Goal: Task Accomplishment & Management: Contribute content

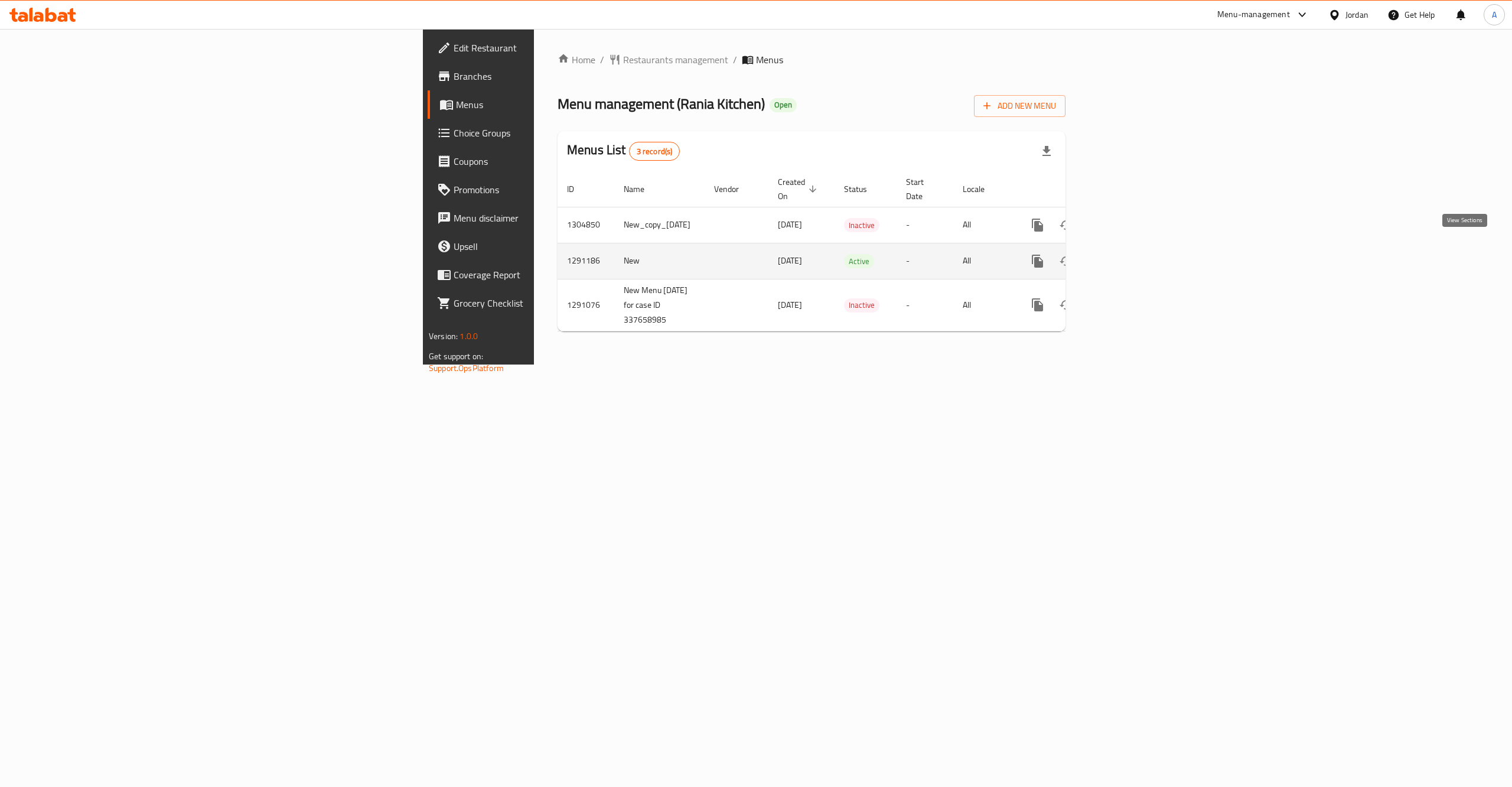
click at [1130, 254] on icon "enhanced table" at bounding box center [1123, 261] width 14 height 14
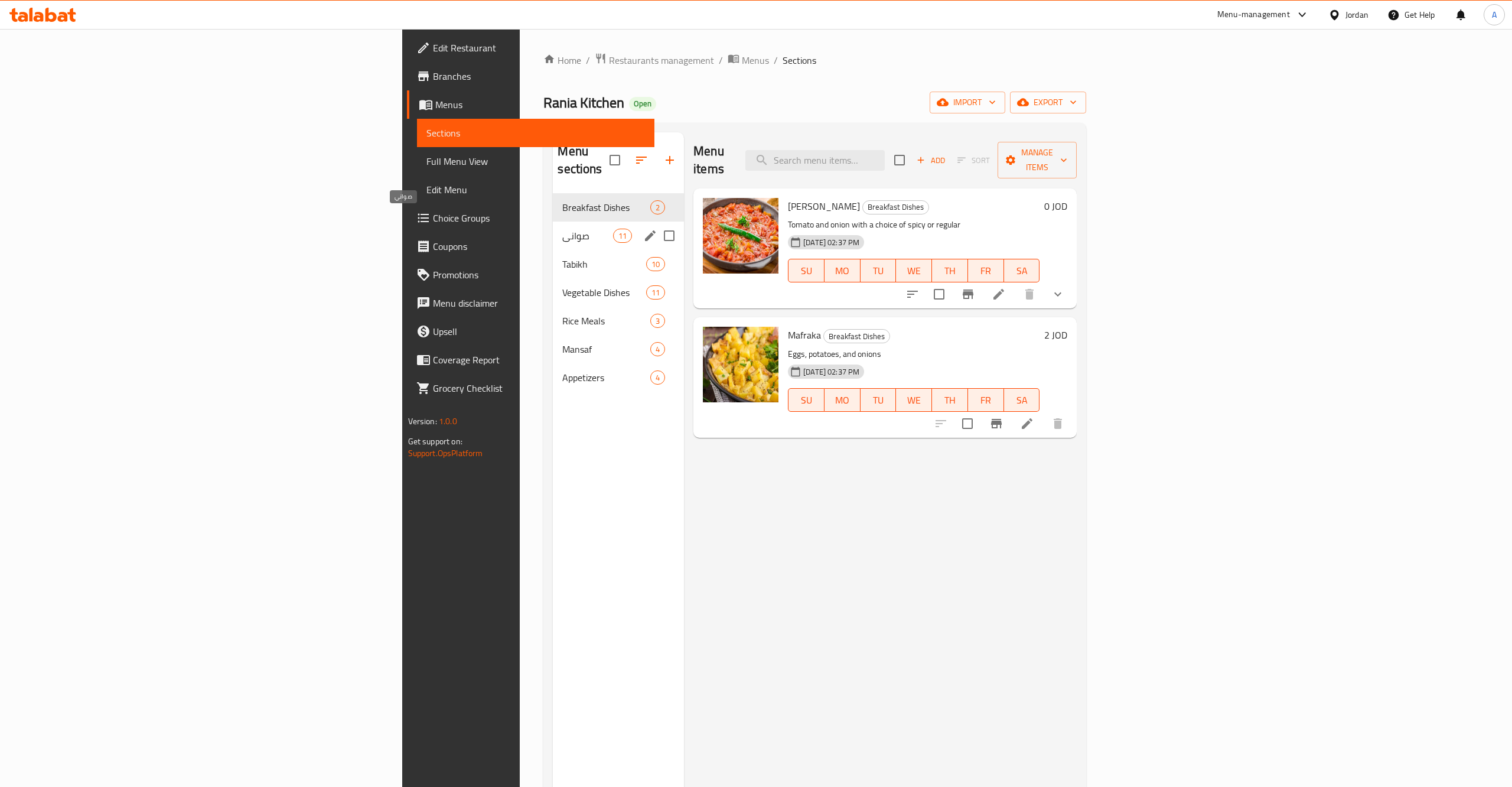
click at [562, 229] on span "صواني" at bounding box center [587, 236] width 50 height 14
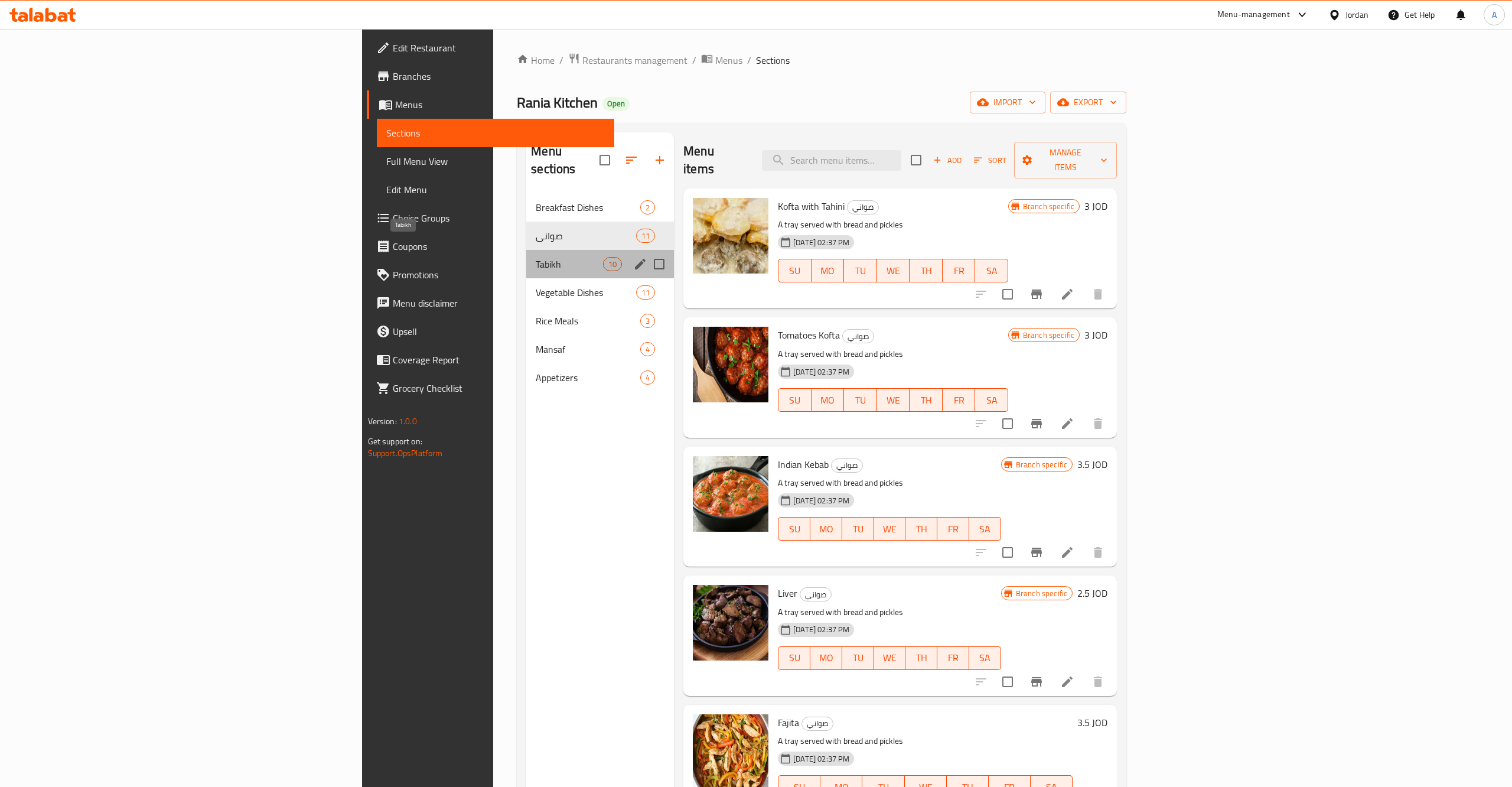
click at [536, 257] on span "Tabikh" at bounding box center [569, 264] width 68 height 14
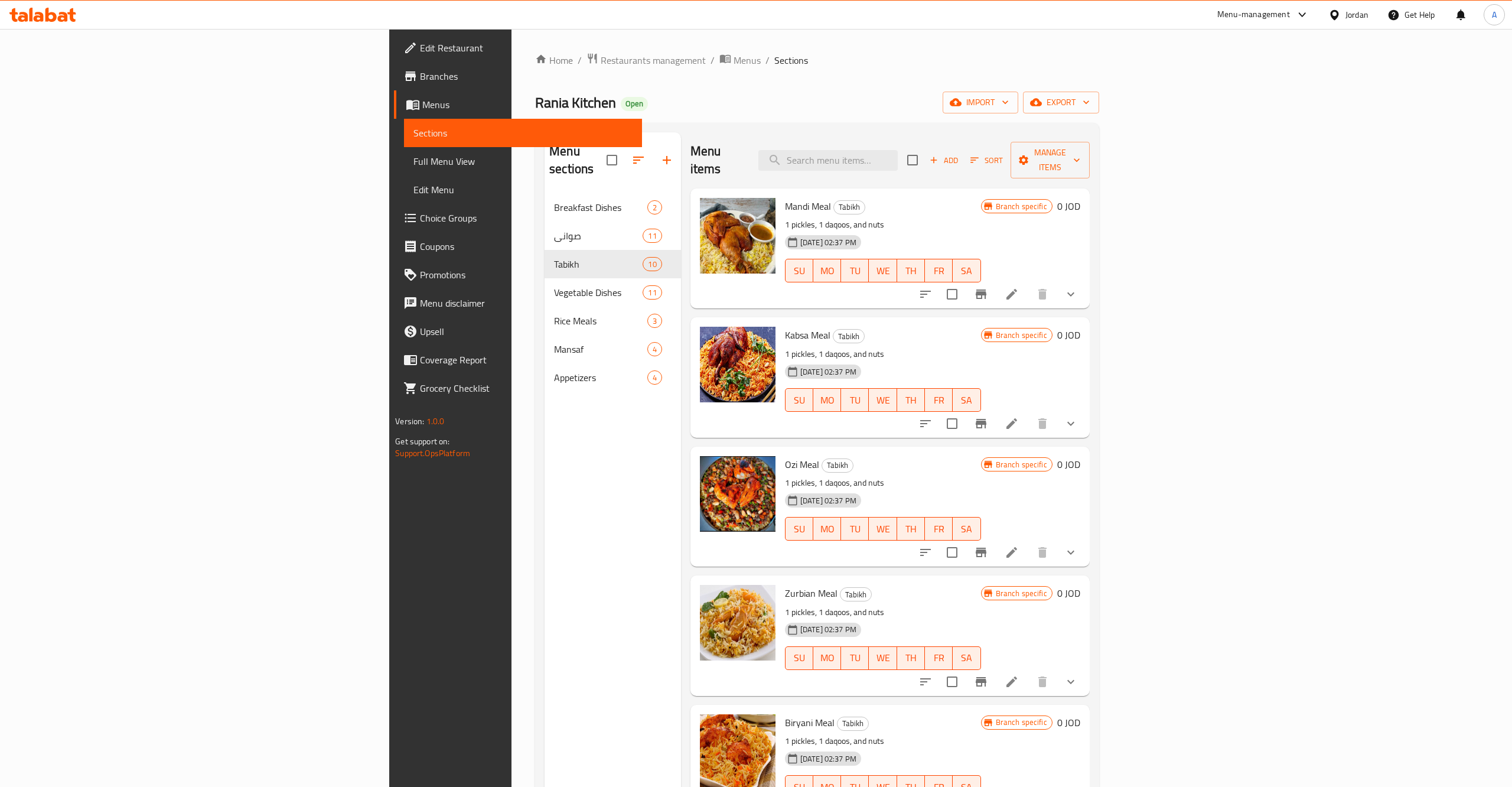
click at [960, 154] on span "Add" at bounding box center [944, 160] width 32 height 14
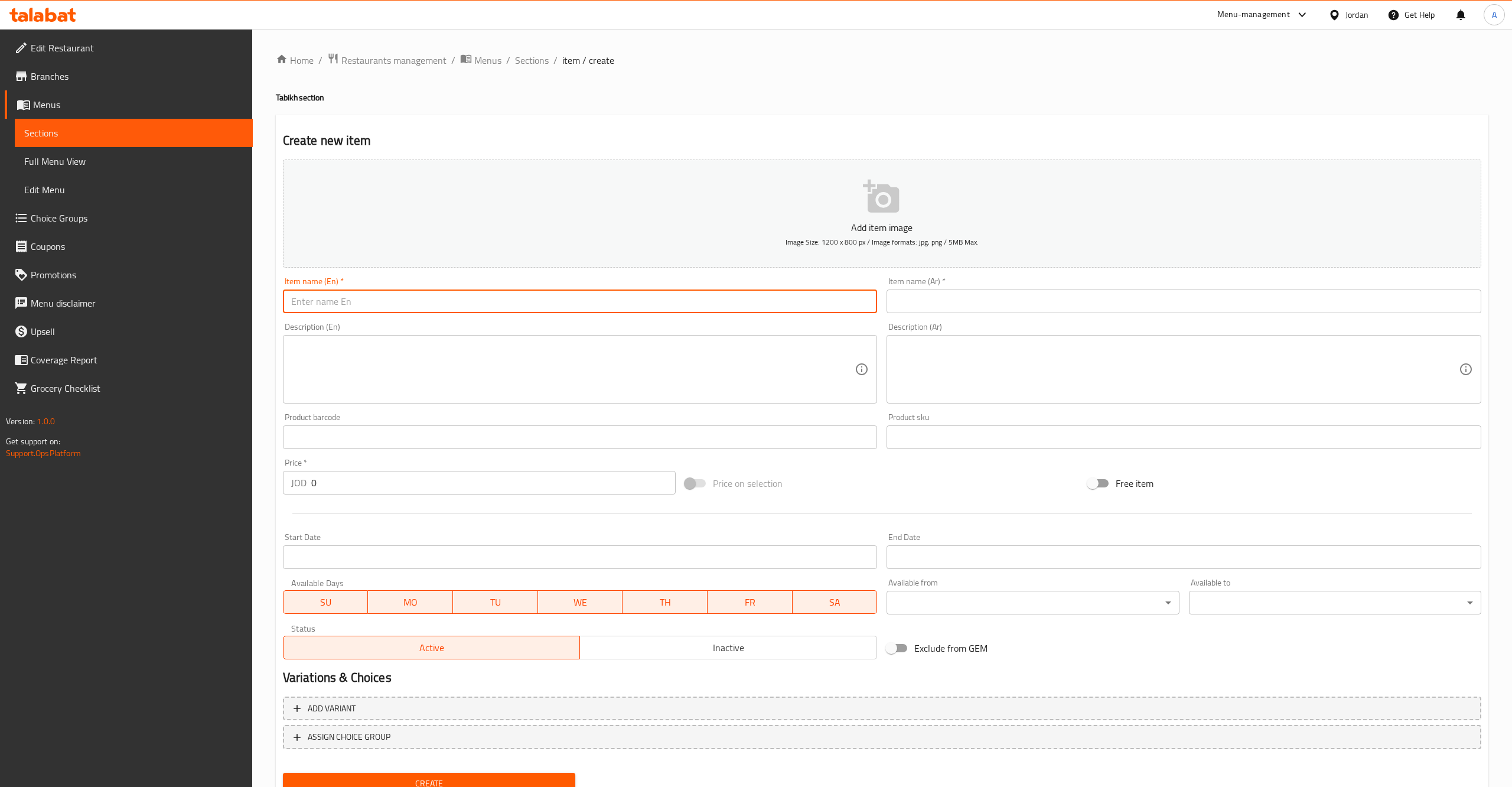
click at [375, 296] on input "text" at bounding box center [580, 301] width 595 height 24
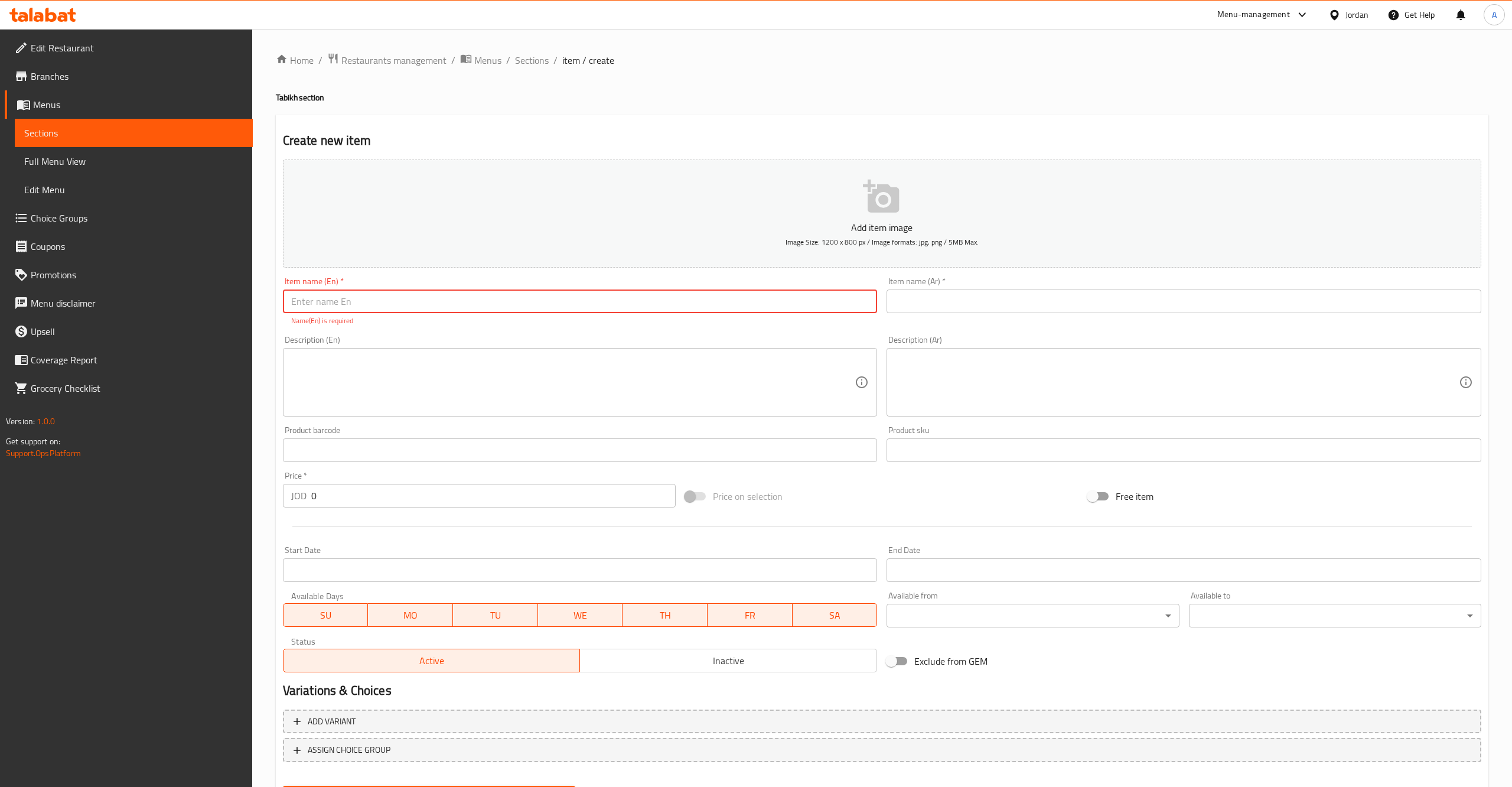
click at [1082, 401] on textarea at bounding box center [1177, 382] width 564 height 56
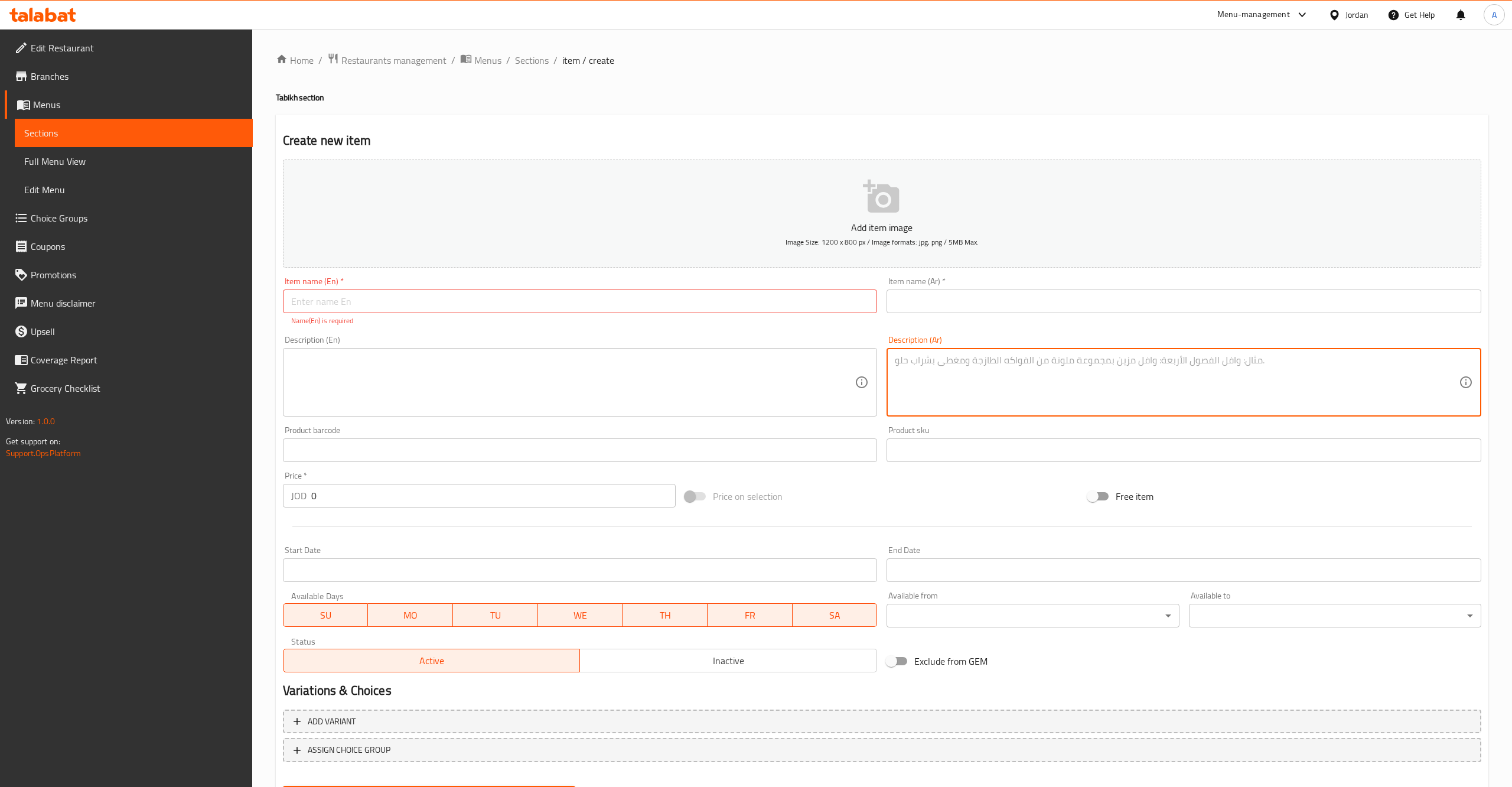
paste textarea "طبق أرز مبهر وشهي، يُقدم مع قطع فيليه السمك الطازجة، صلصة دقوس (صلصة الطماطم ال…"
click at [943, 364] on textarea "طبق أرز مبهر وشهي، يُقدم مع قطع فيليه السمك الطازجة، صلصة دقوس (صلصة الطماطم ال…" at bounding box center [1177, 382] width 564 height 56
click at [935, 360] on textarea "طبق أرز مبهر وشهي، يُقدم مع قطع فيليه السمك الطازجة، صلصة دقوس (صلصة الطماطم ال…" at bounding box center [1177, 382] width 564 height 56
type textarea "طبق أرز مبهر وشهي، يُقدم مع قطع فيليه السمك الطازجة، صلصة دقوس ، والمخللات."
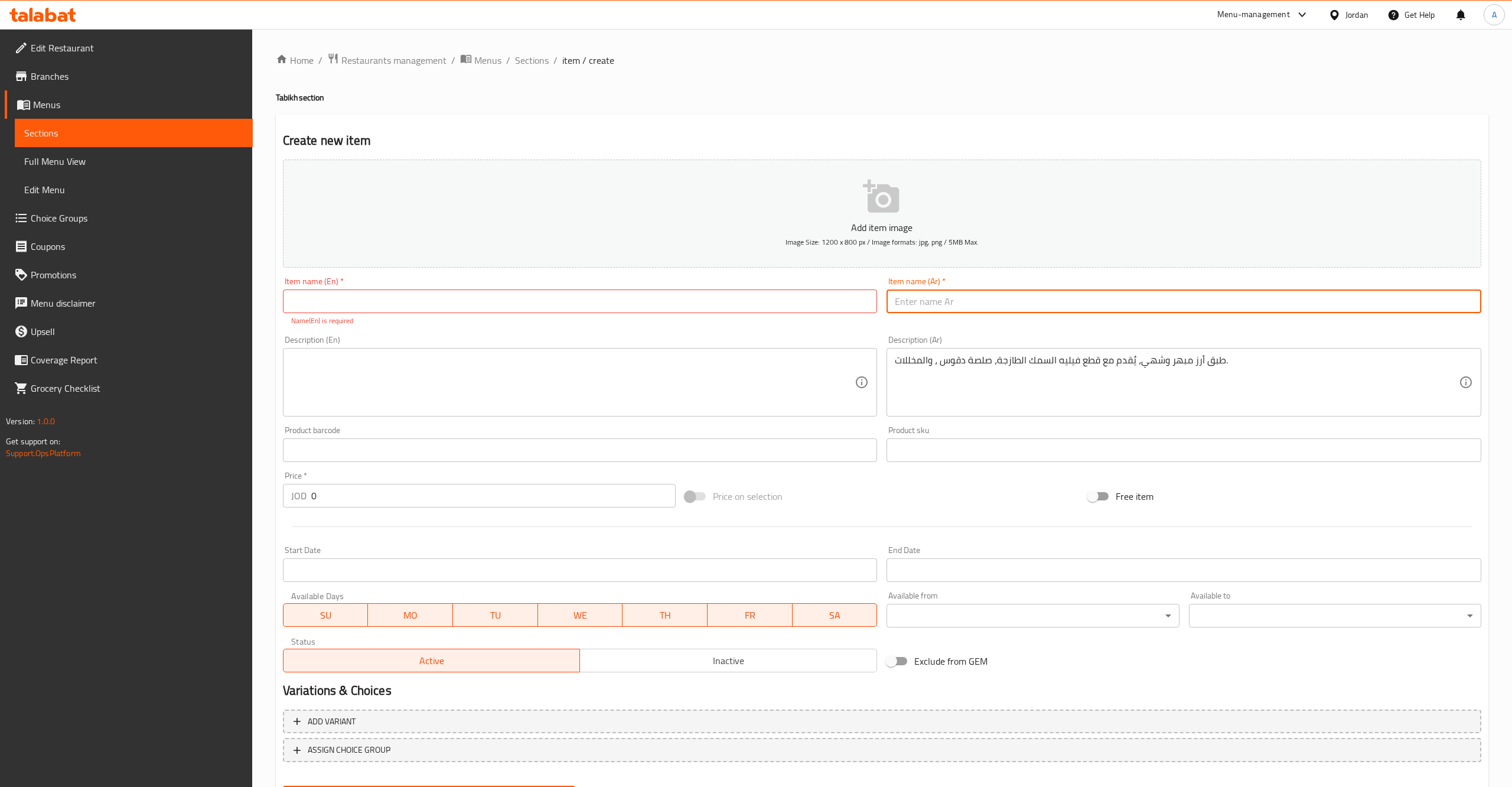
click at [953, 302] on input "text" at bounding box center [1184, 301] width 595 height 24
paste input "صيادية سمك فيليه"
type input "صيادية سمك فيليه"
click at [685, 342] on div "Description (En) Description (En)" at bounding box center [580, 376] width 595 height 81
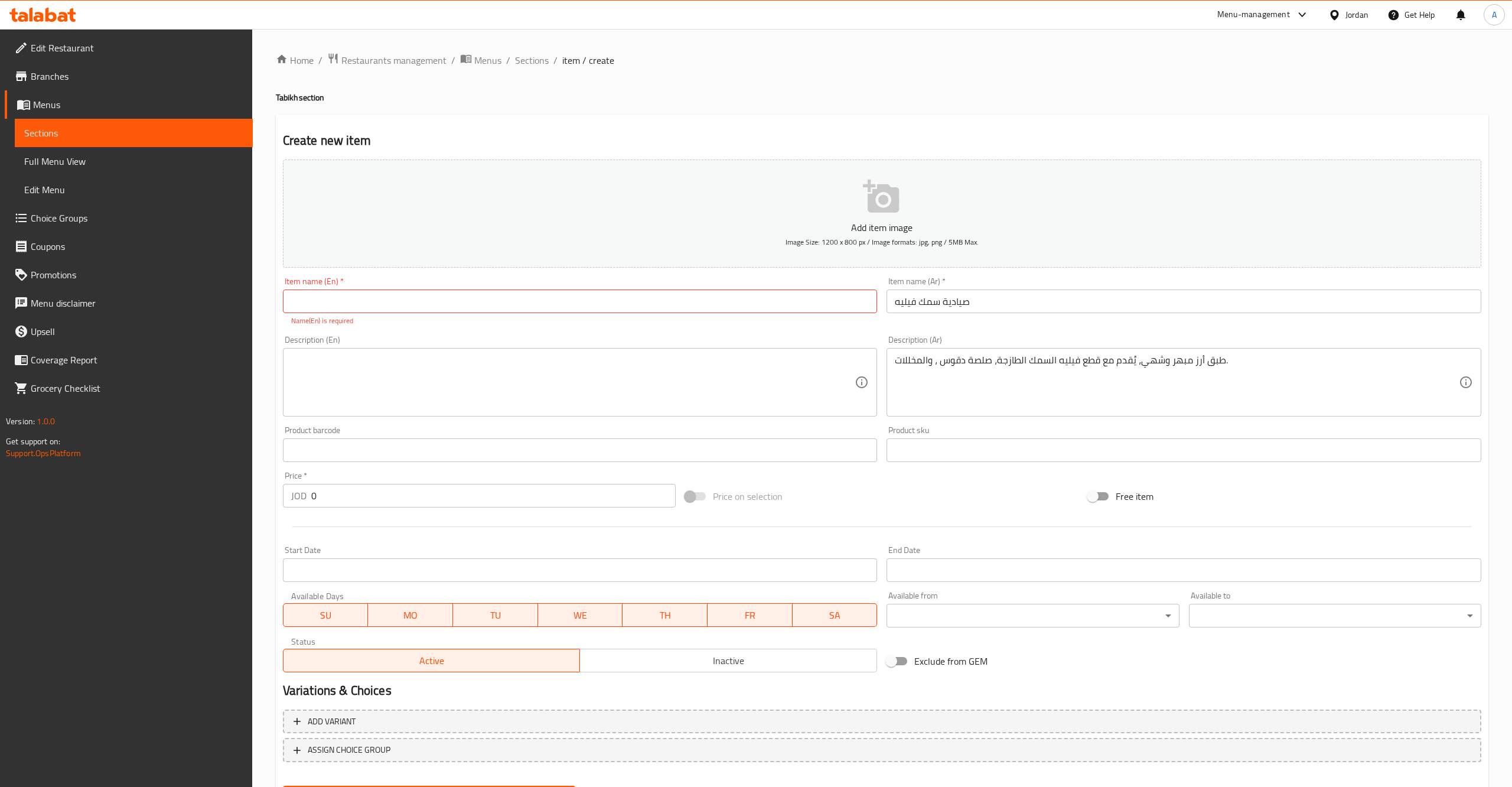
click at [659, 371] on textarea at bounding box center [573, 382] width 564 height 56
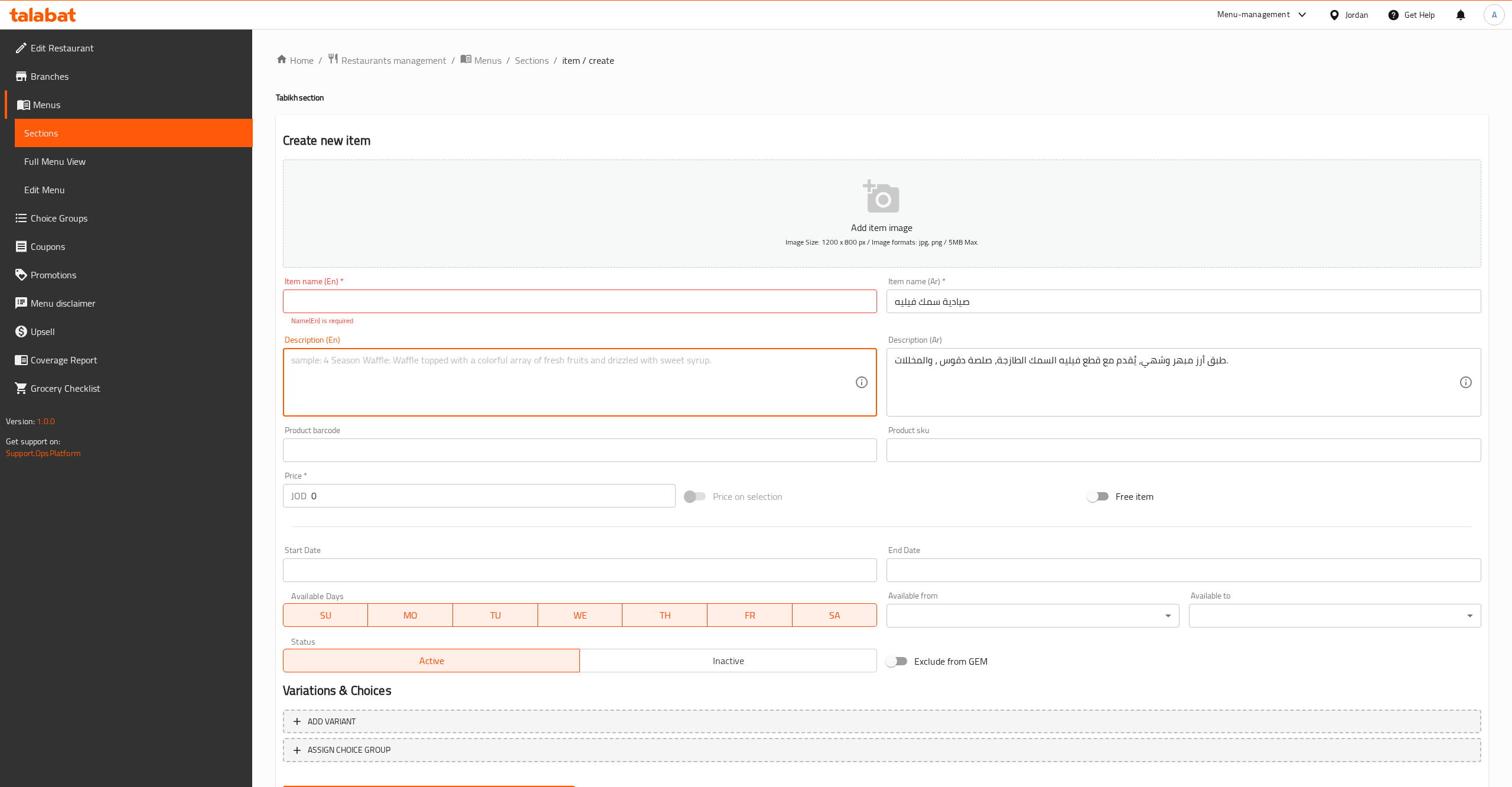
paste textarea "A flavorful spiced rice dish served with delicate fish fillet, traditional 'Daq…"
click at [572, 362] on textarea "A flavorful spiced rice dish served with delicate fish fillet, traditional 'Daq…" at bounding box center [573, 382] width 564 height 56
type textarea "A flavorful spiced rice dish served with delicate fish fillet, traditional 'Daq…"
click at [566, 312] on input "text" at bounding box center [580, 301] width 595 height 24
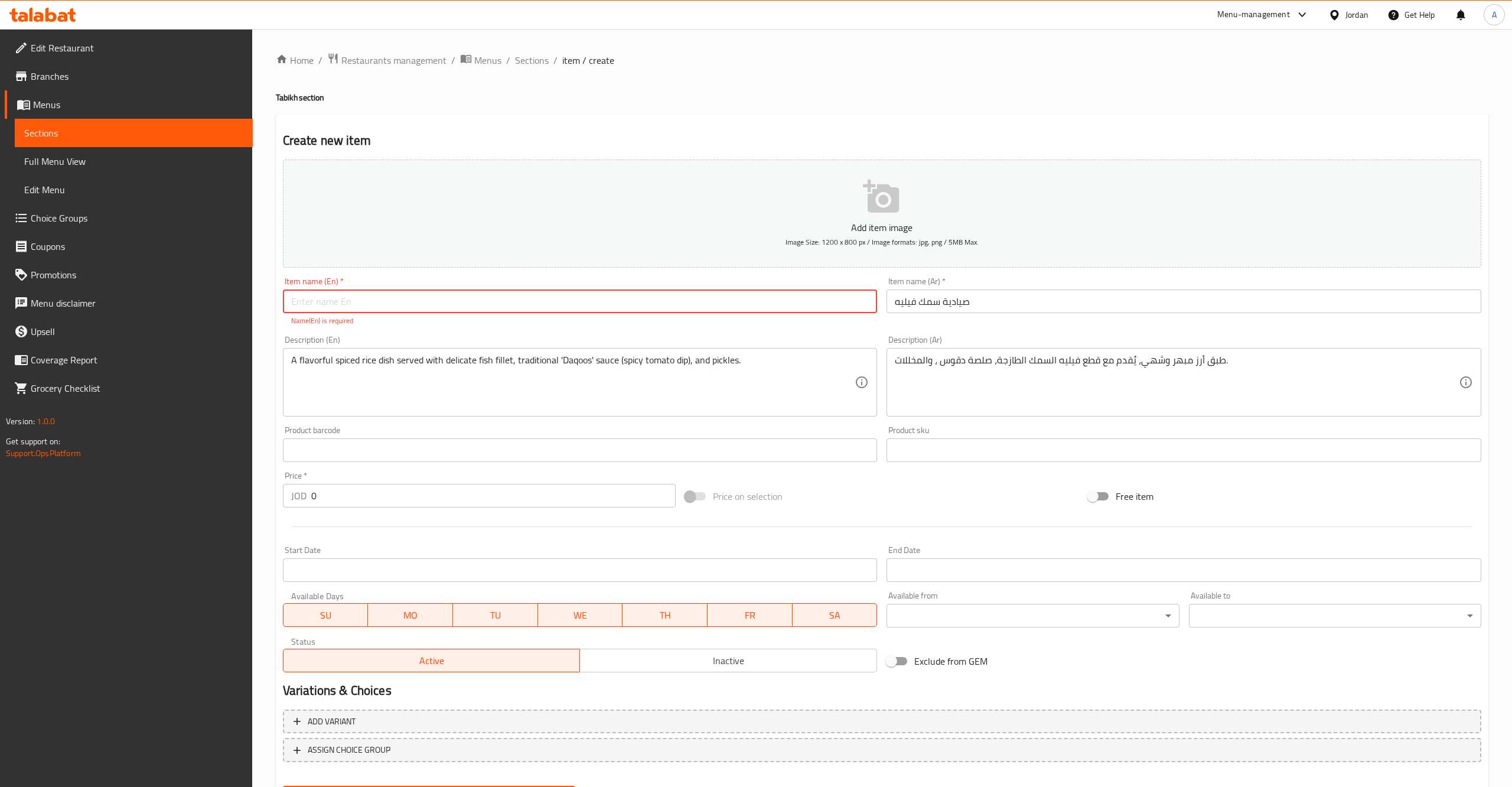
paste input "صيادية سمك فيليه"
type input "صيادية سمك فيليه"
paste input "Fish Fillet Sayadiyah"
type input "Fish Fillet Sayadiyah"
drag, startPoint x: 346, startPoint y: 506, endPoint x: 341, endPoint y: 501, distance: 7.1
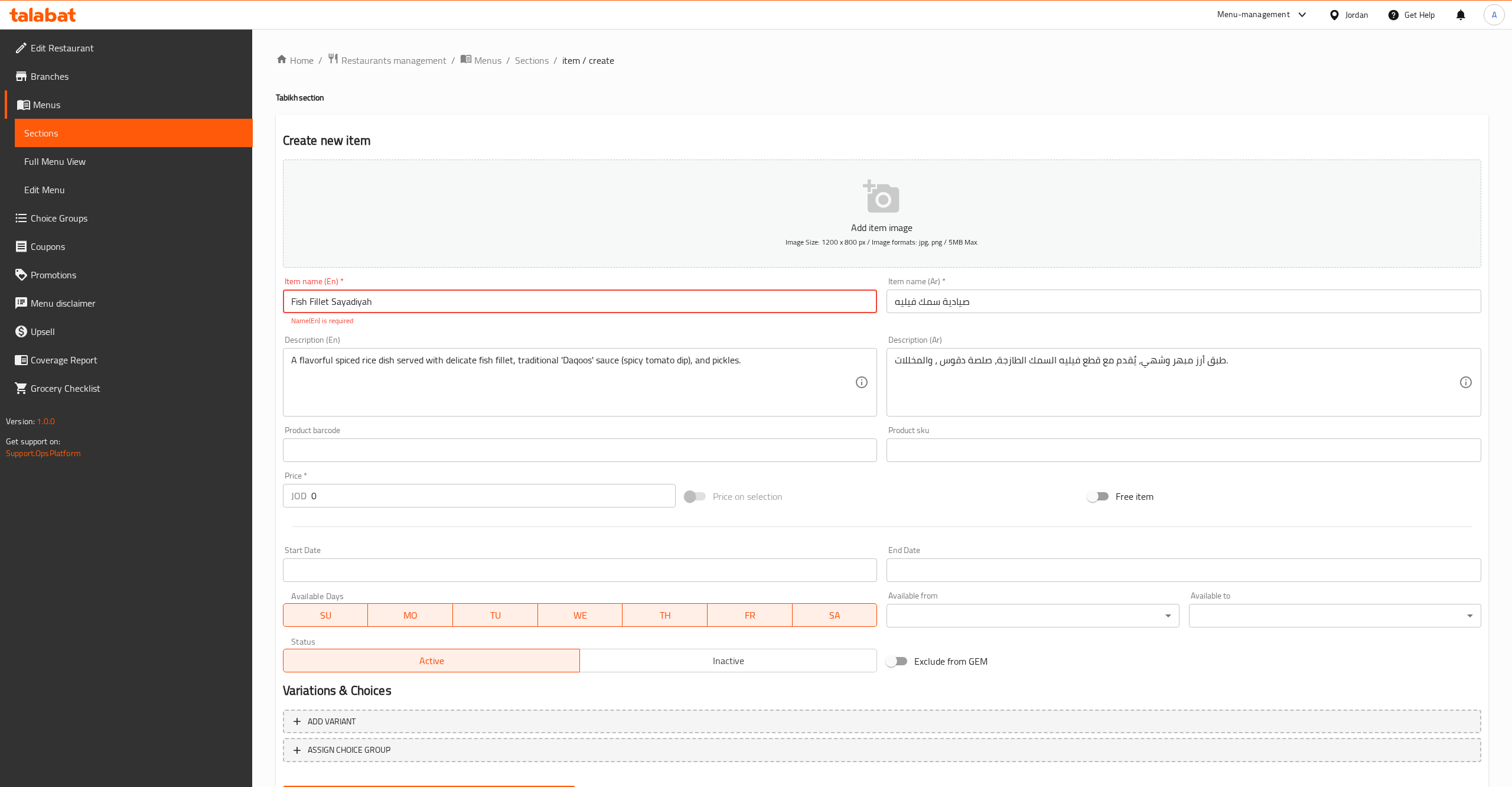
click at [342, 501] on input "0" at bounding box center [493, 495] width 365 height 24
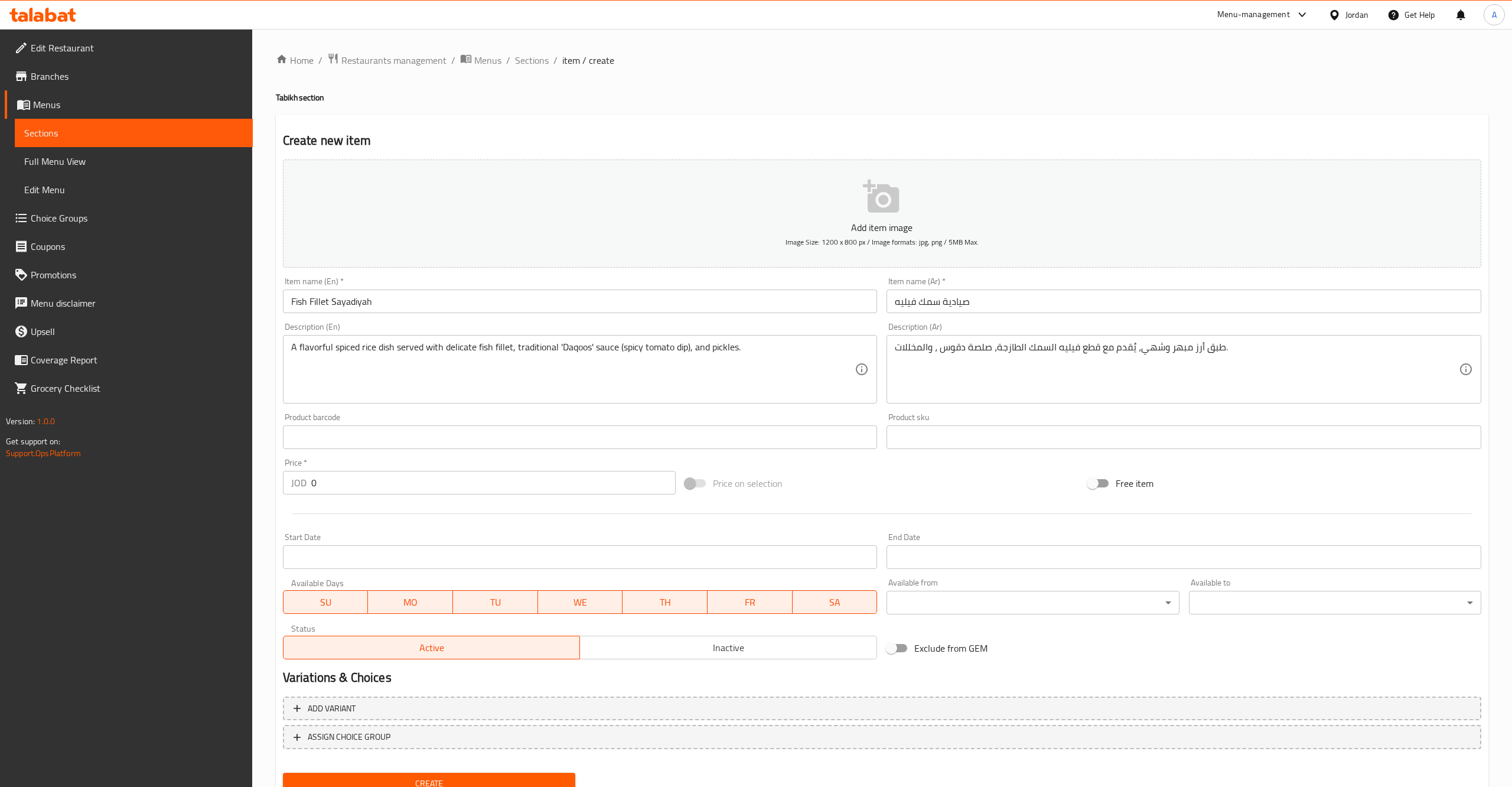
click at [340, 499] on div "Price   * JOD 0 Price *" at bounding box center [479, 476] width 403 height 45
click at [338, 491] on input "0" at bounding box center [493, 482] width 365 height 24
type input "3.5"
click at [889, 235] on p "Add item image" at bounding box center [882, 227] width 1162 height 14
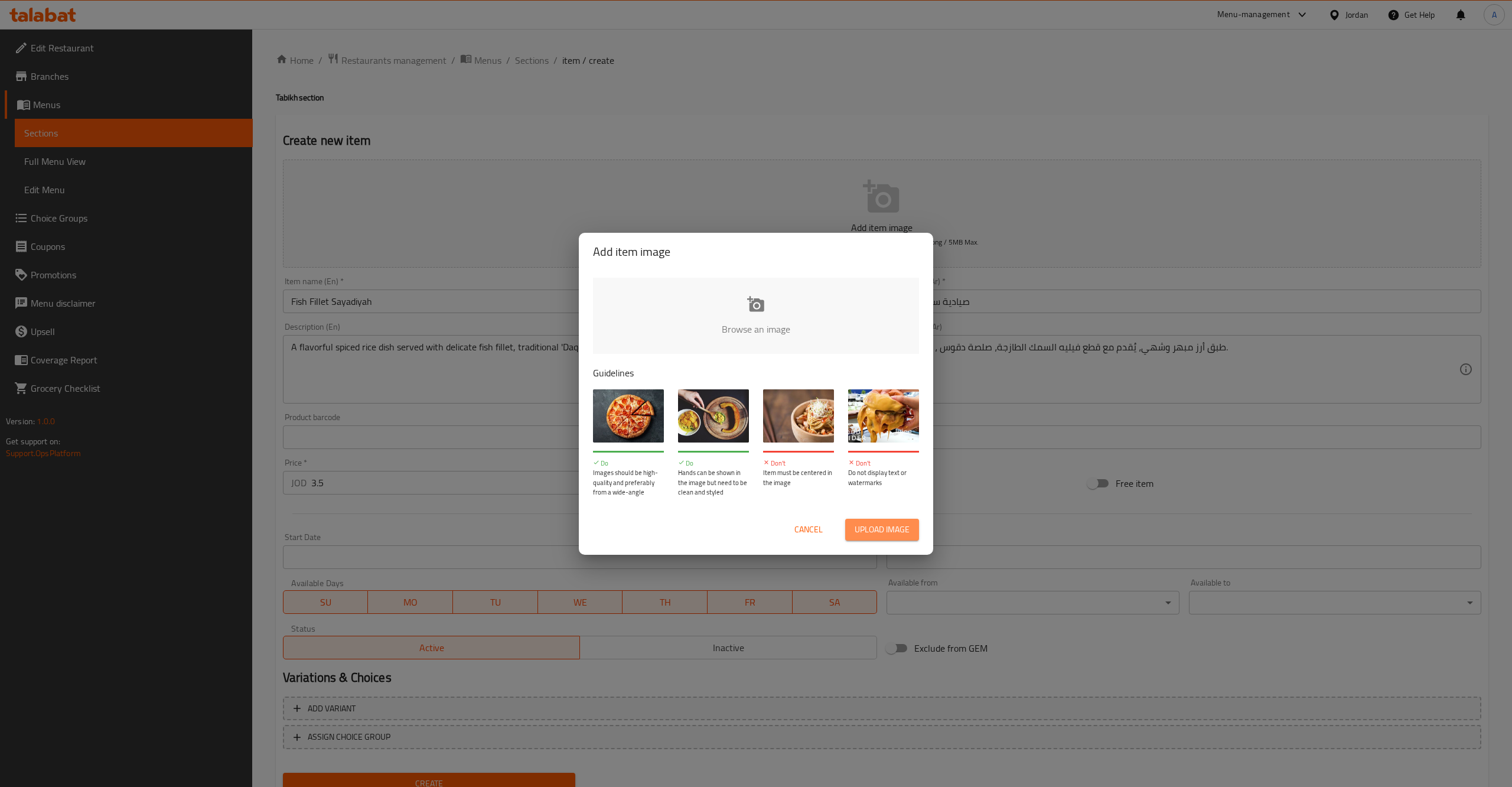
click at [876, 523] on span "Upload image" at bounding box center [882, 529] width 55 height 14
type input "C:\fakepath\338624-150646.jpg"
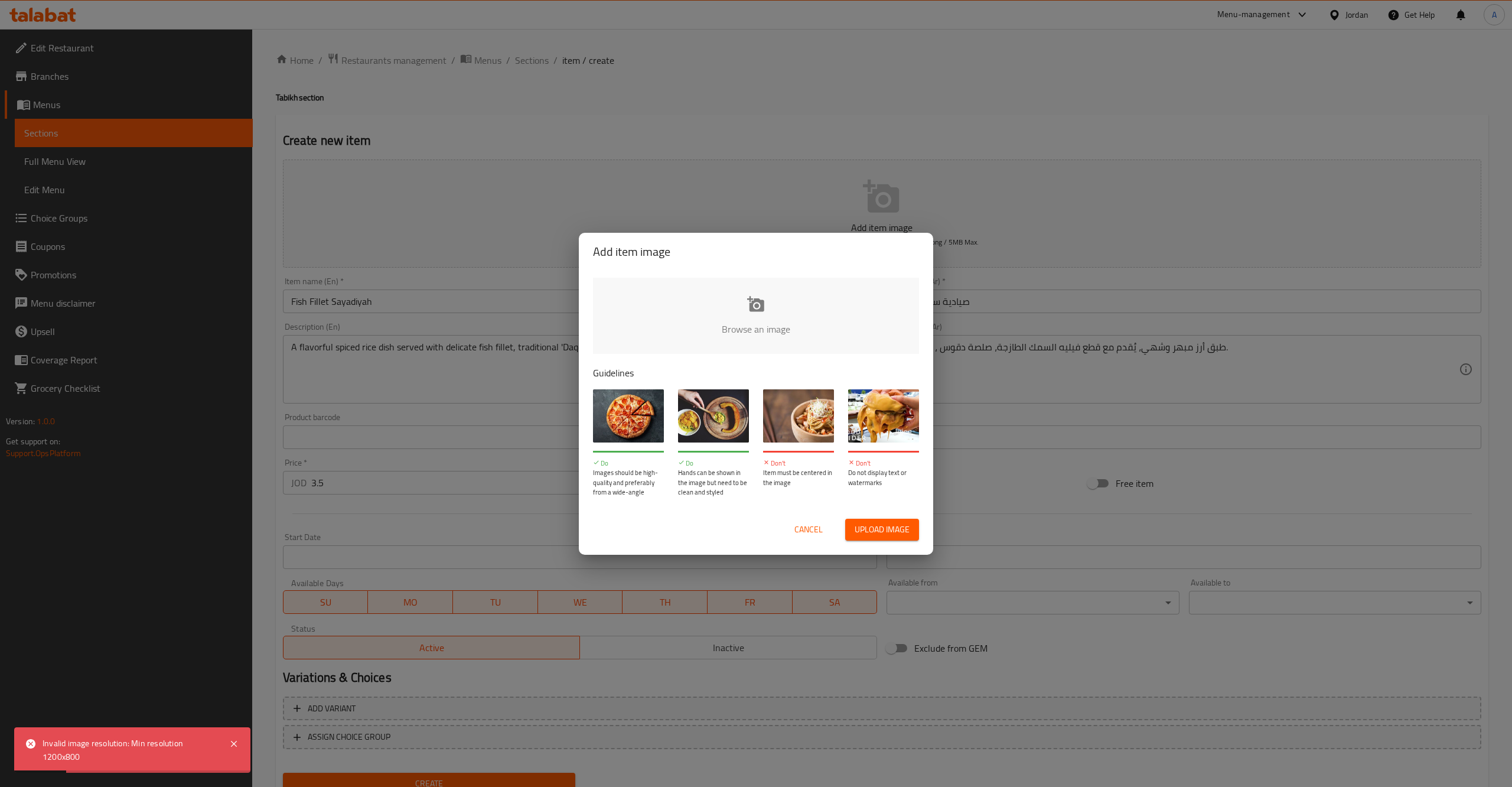
click at [893, 523] on span "Upload image" at bounding box center [882, 529] width 55 height 14
click at [792, 533] on button "Cancel" at bounding box center [809, 529] width 38 height 22
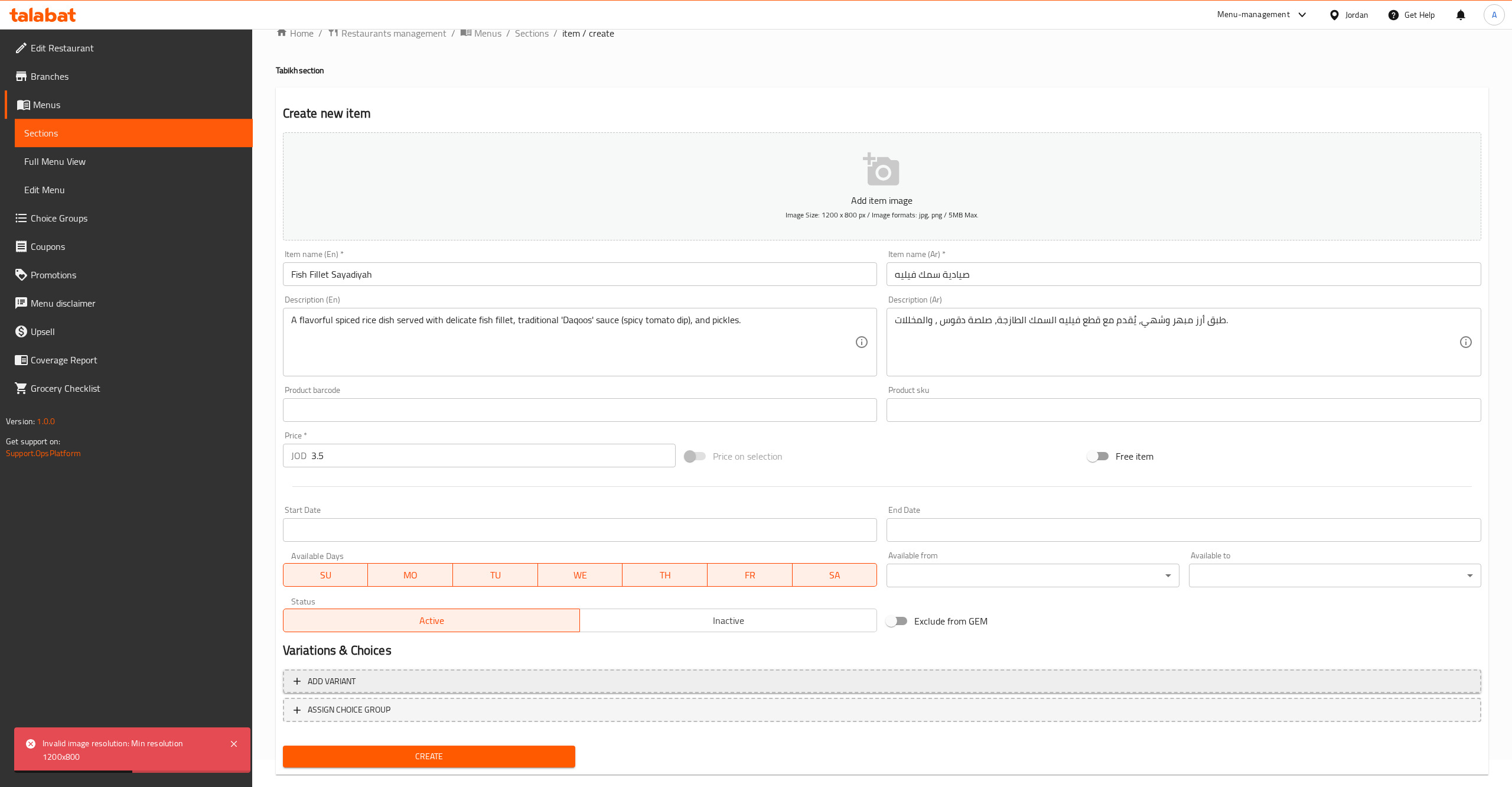
scroll to position [47, 0]
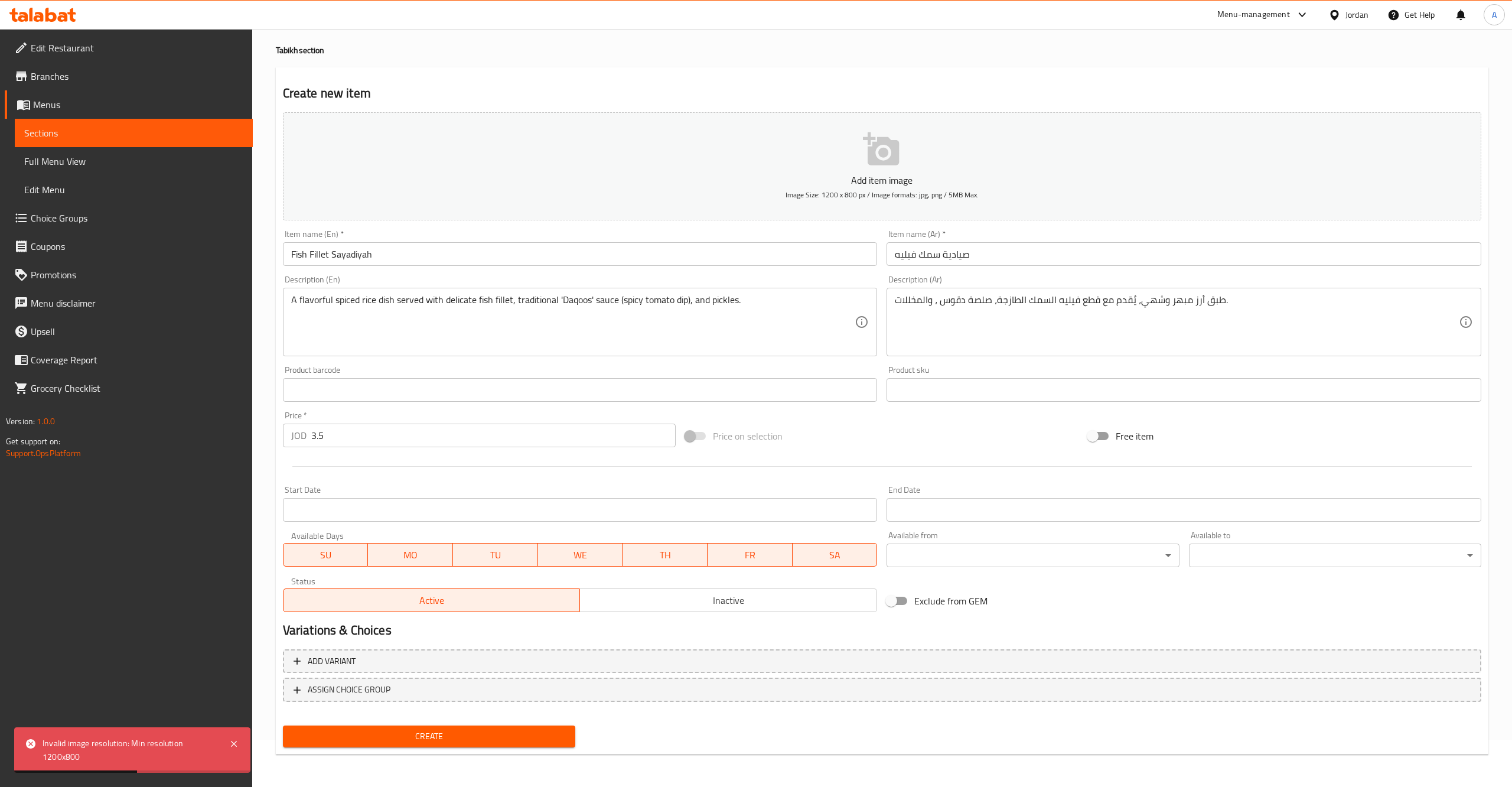
drag, startPoint x: 406, startPoint y: 741, endPoint x: 461, endPoint y: 744, distance: 55.1
click at [406, 744] on button "Create" at bounding box center [429, 736] width 293 height 22
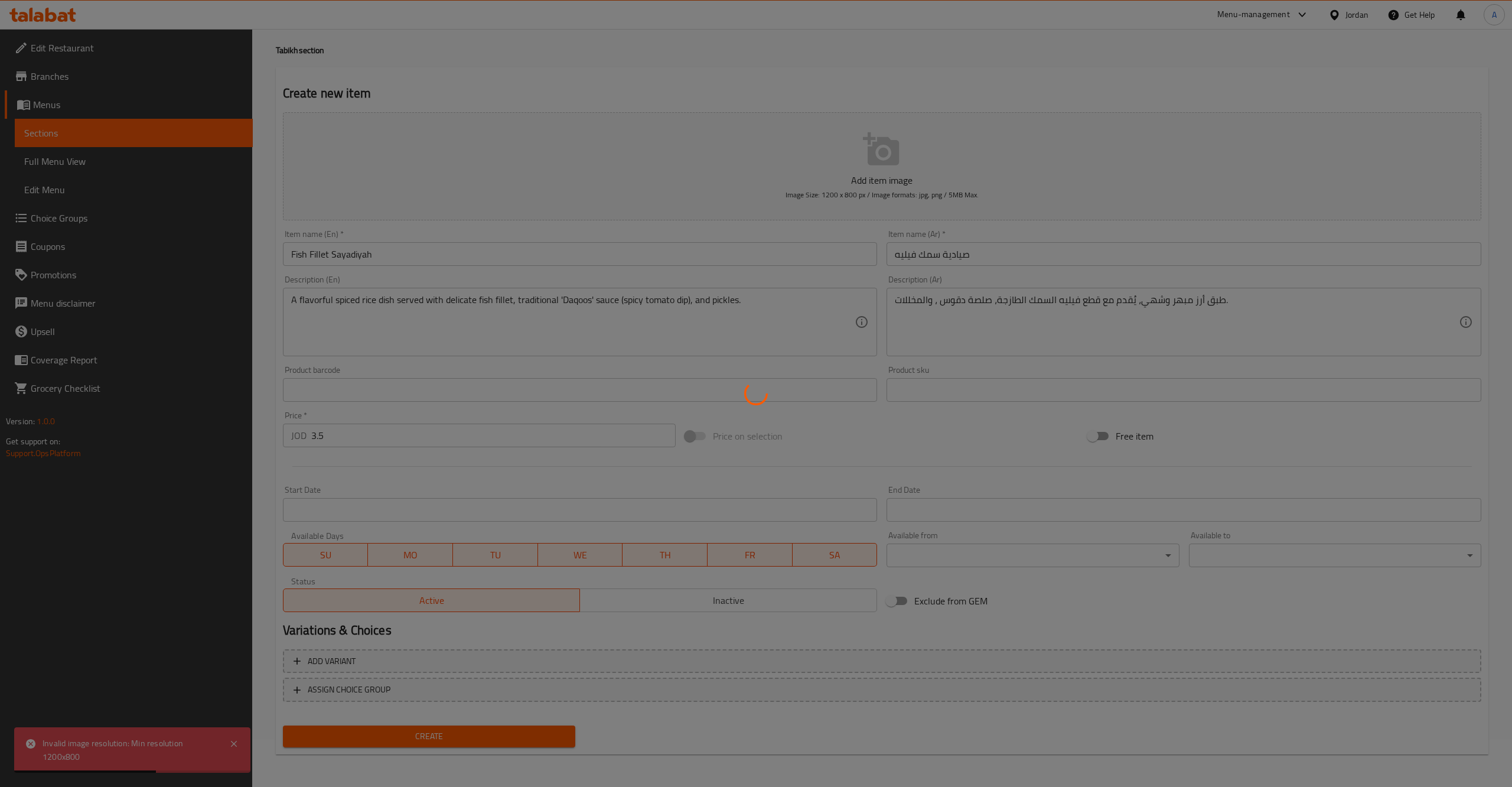
type input "0"
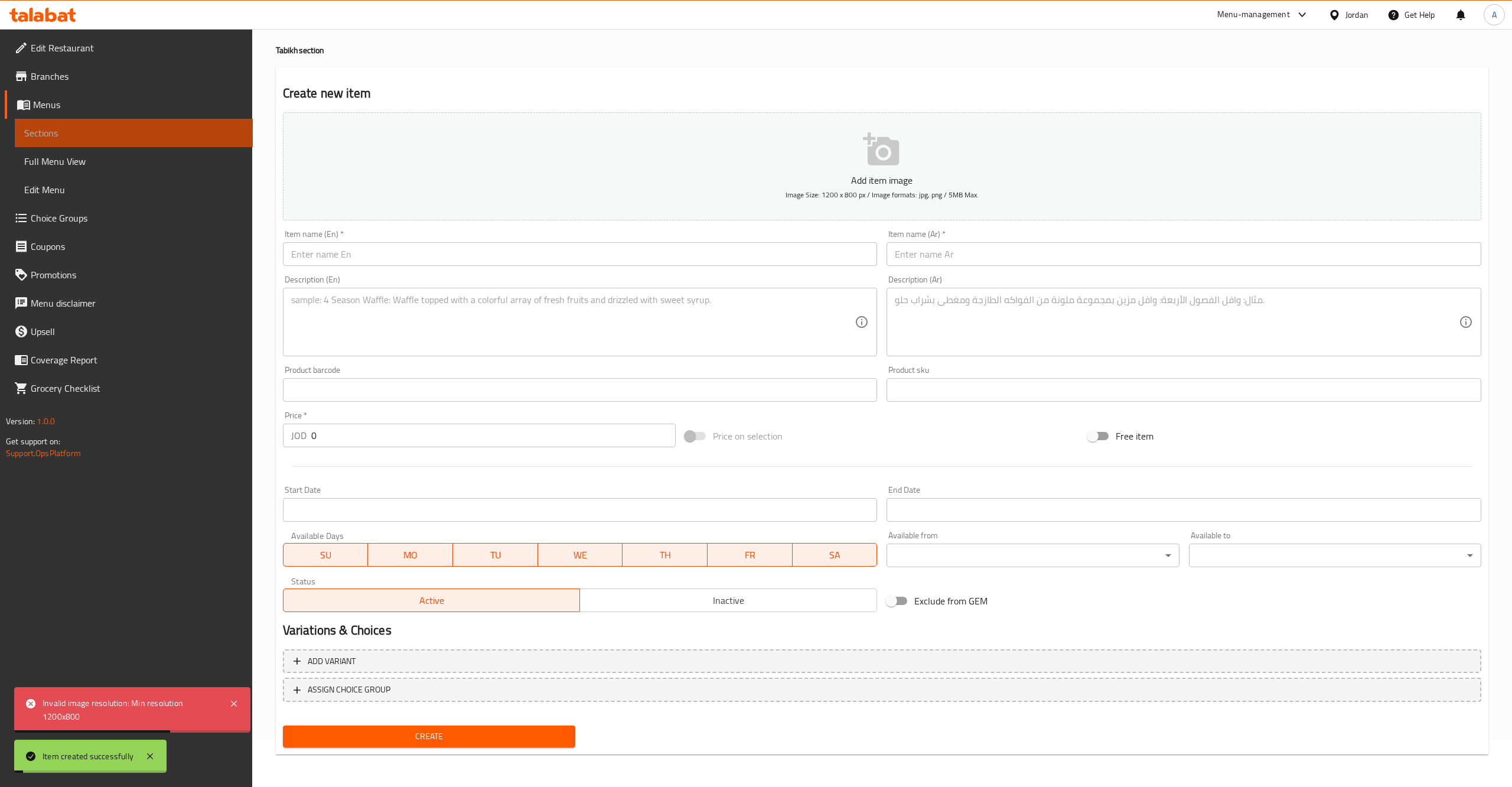
click at [57, 130] on span "Sections" at bounding box center [133, 133] width 219 height 14
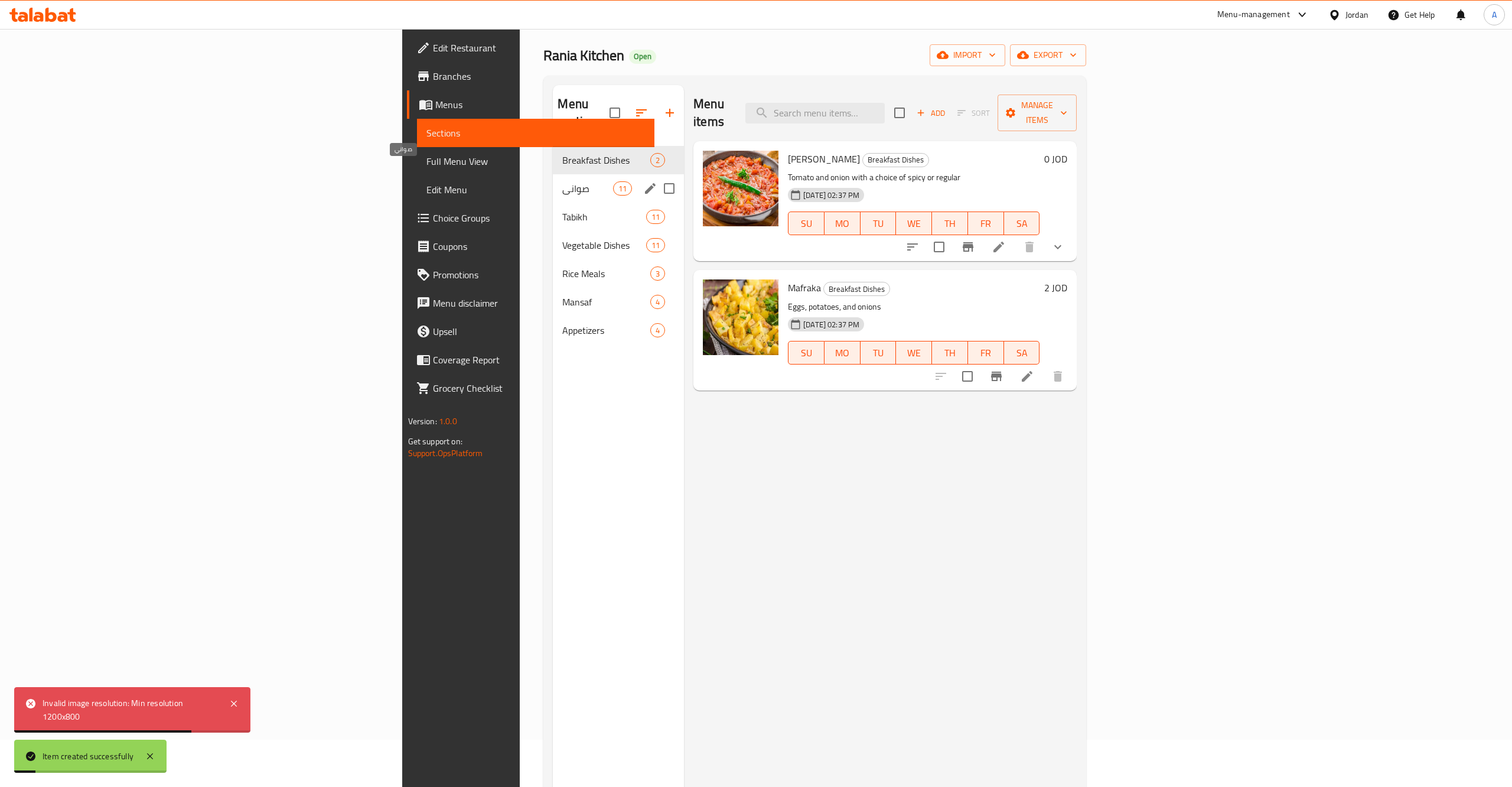
click at [562, 210] on span "Tabikh" at bounding box center [604, 217] width 83 height 14
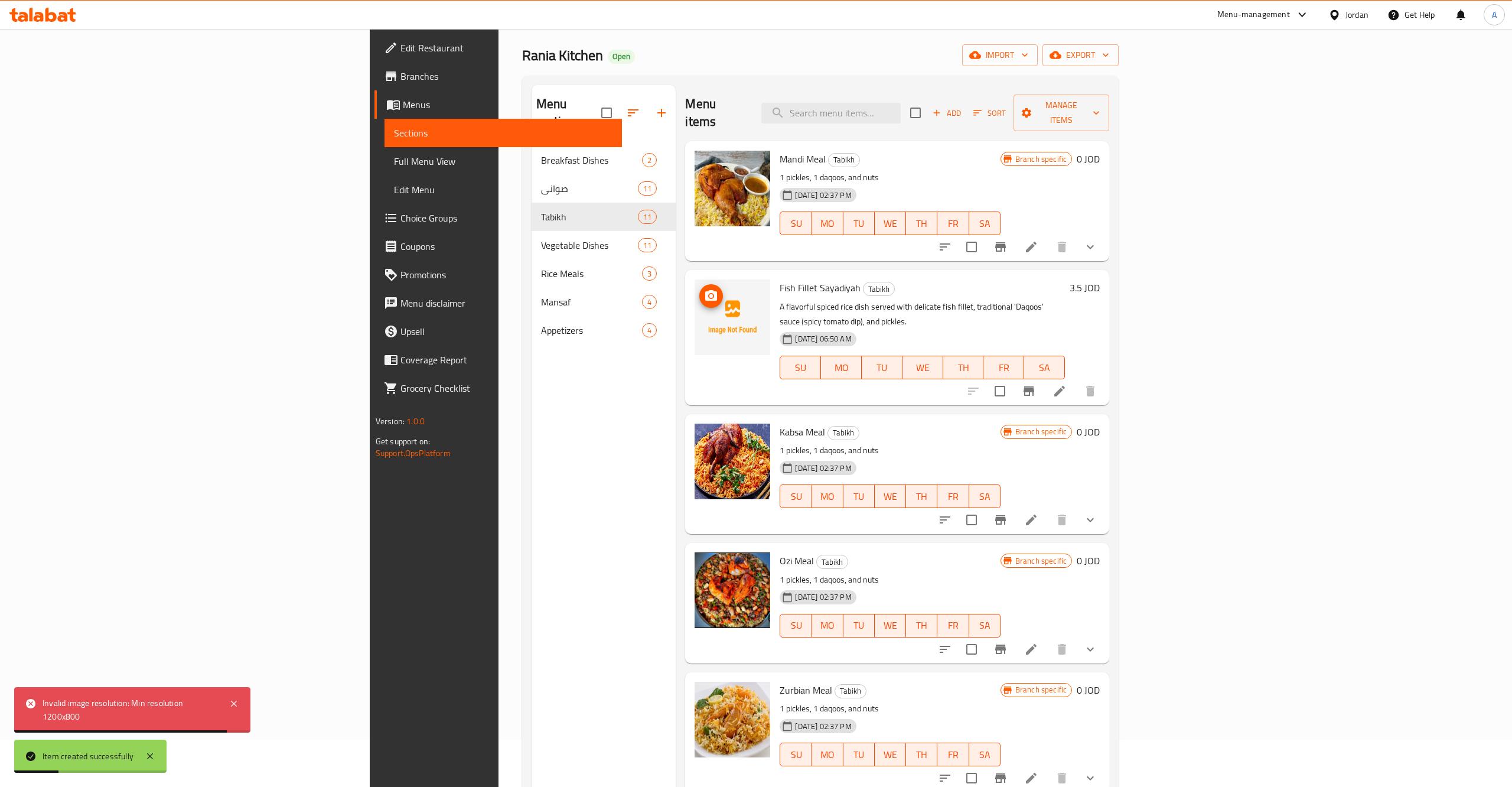
click at [709, 294] on circle "upload picture" at bounding box center [711, 296] width 4 height 4
